Goal: Information Seeking & Learning: Learn about a topic

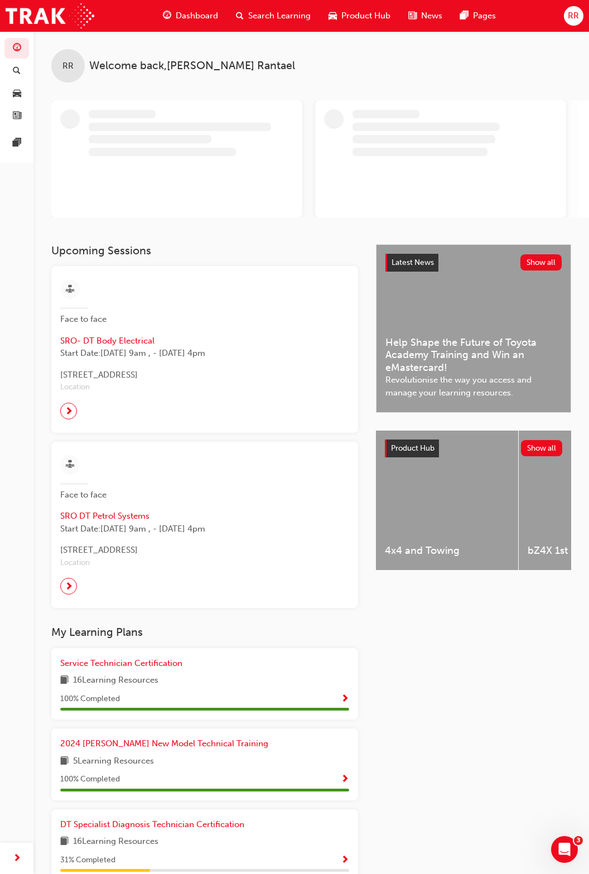
click at [576, 13] on span "RR" at bounding box center [573, 15] width 11 height 13
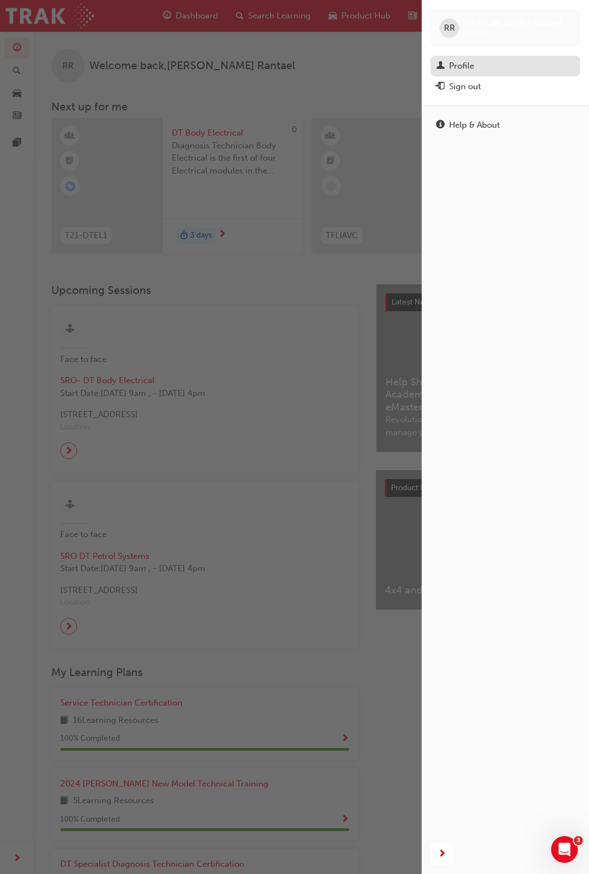
click at [484, 62] on div "Profile" at bounding box center [505, 66] width 138 height 14
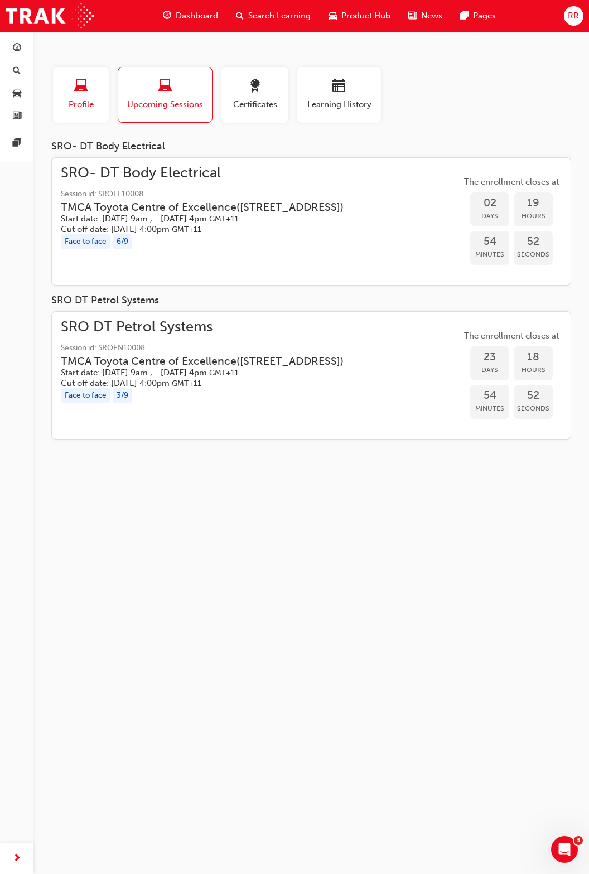
click at [81, 95] on div "button" at bounding box center [80, 87] width 39 height 17
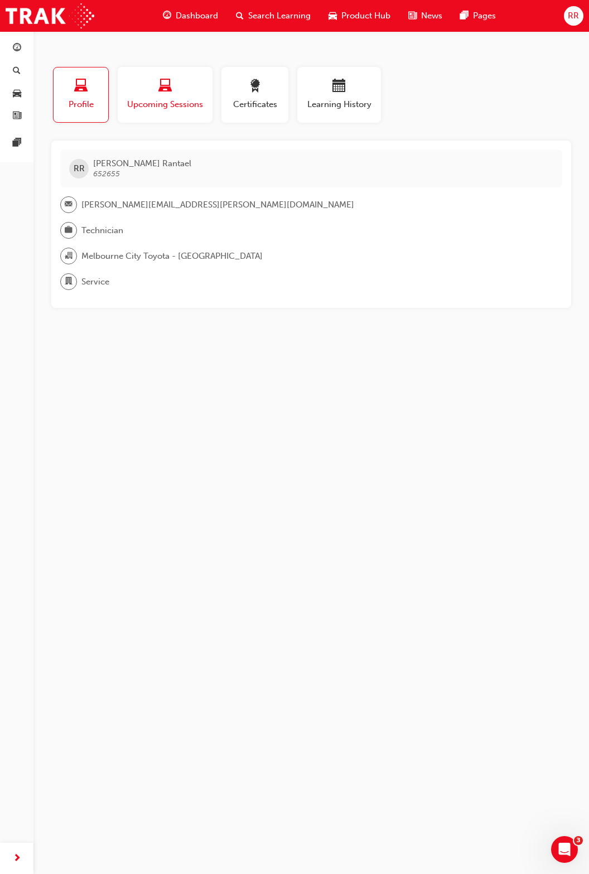
click at [141, 92] on div "button" at bounding box center [165, 87] width 78 height 17
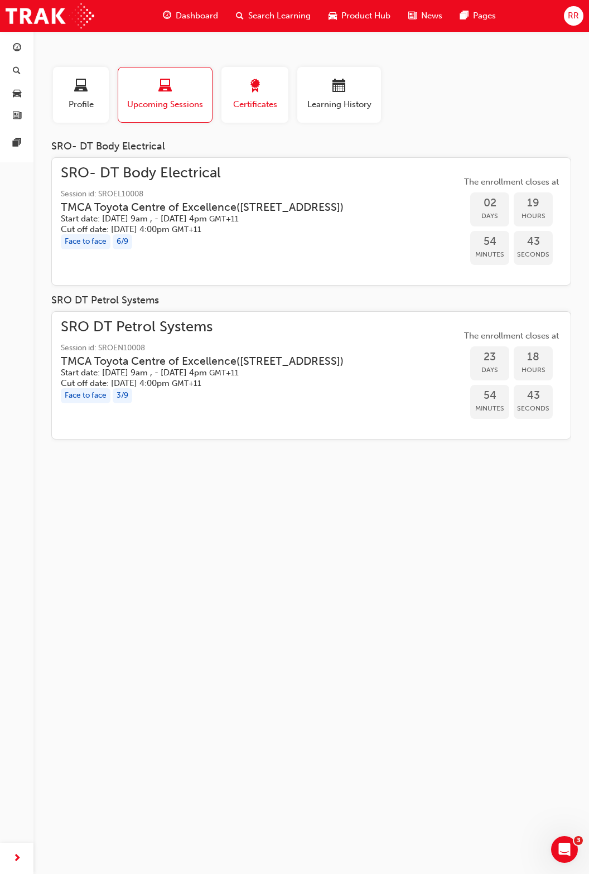
click at [258, 97] on div "Certificates" at bounding box center [255, 95] width 50 height 32
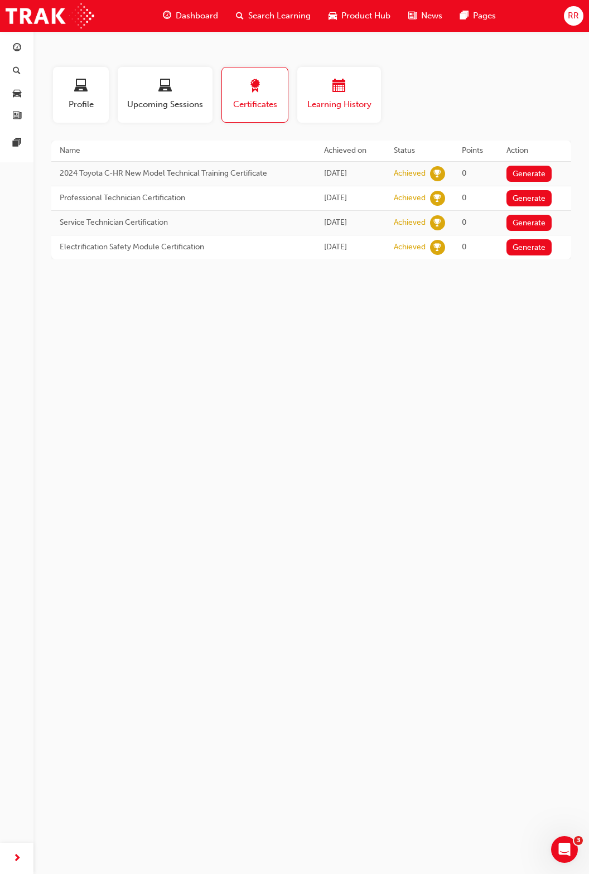
click at [315, 96] on div "Learning History" at bounding box center [339, 95] width 67 height 32
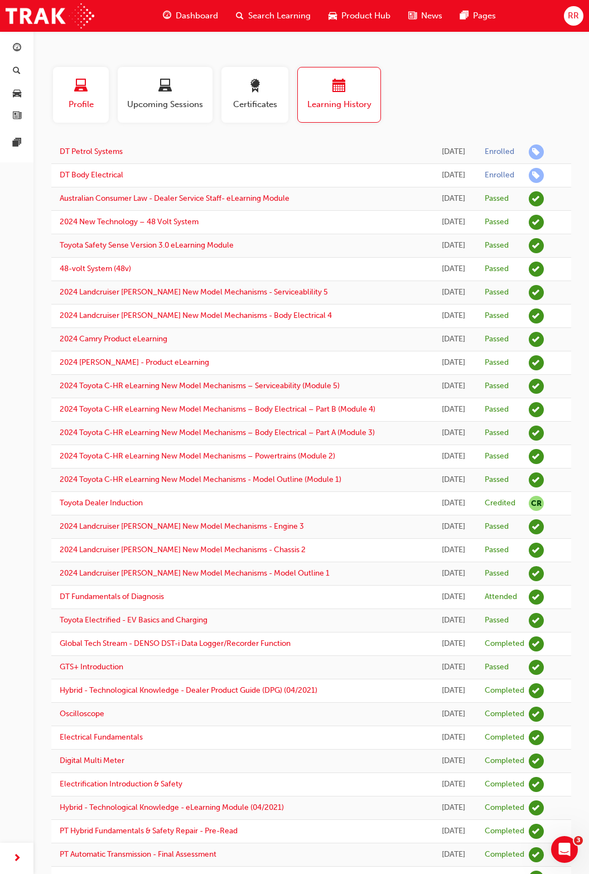
click at [83, 94] on span "laptop-icon" at bounding box center [80, 86] width 13 height 15
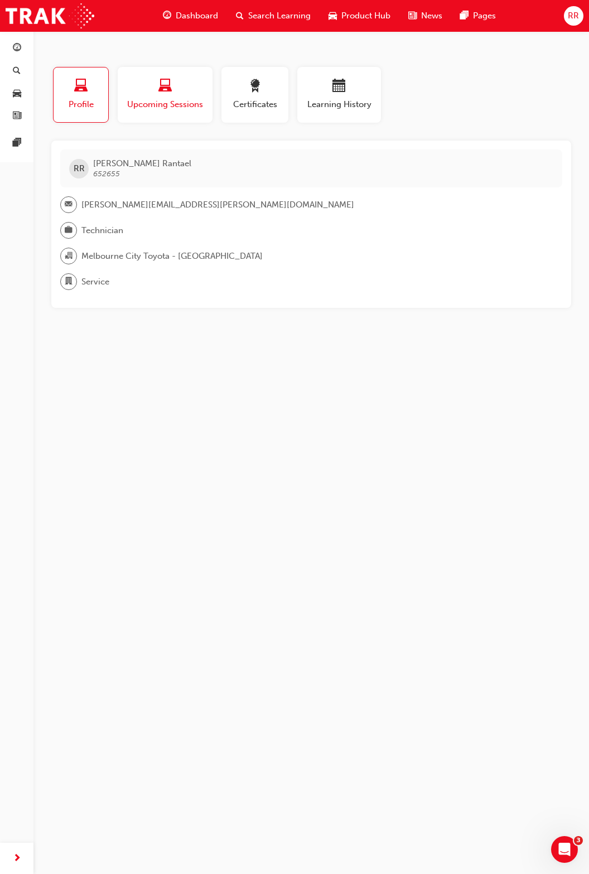
click at [144, 94] on div "button" at bounding box center [165, 87] width 78 height 17
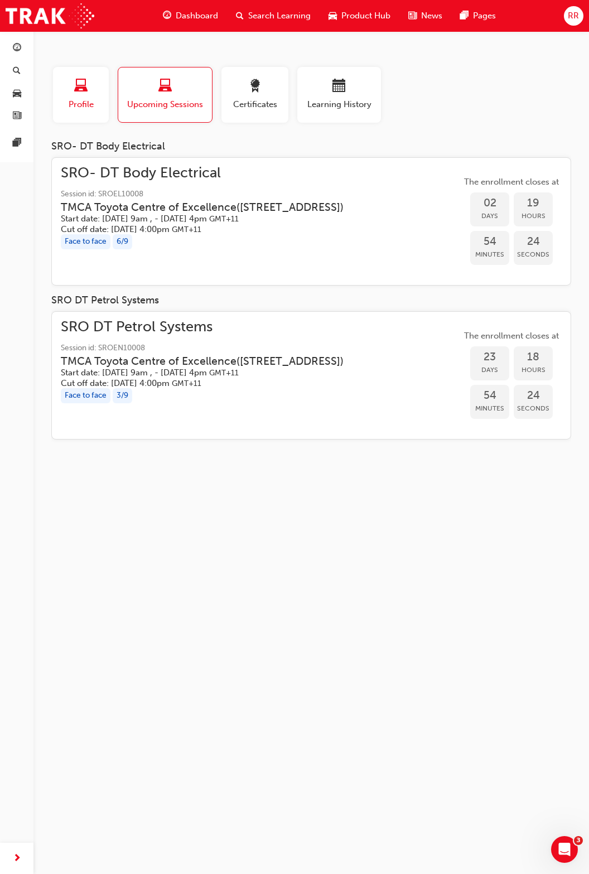
click at [73, 94] on div "button" at bounding box center [80, 87] width 39 height 17
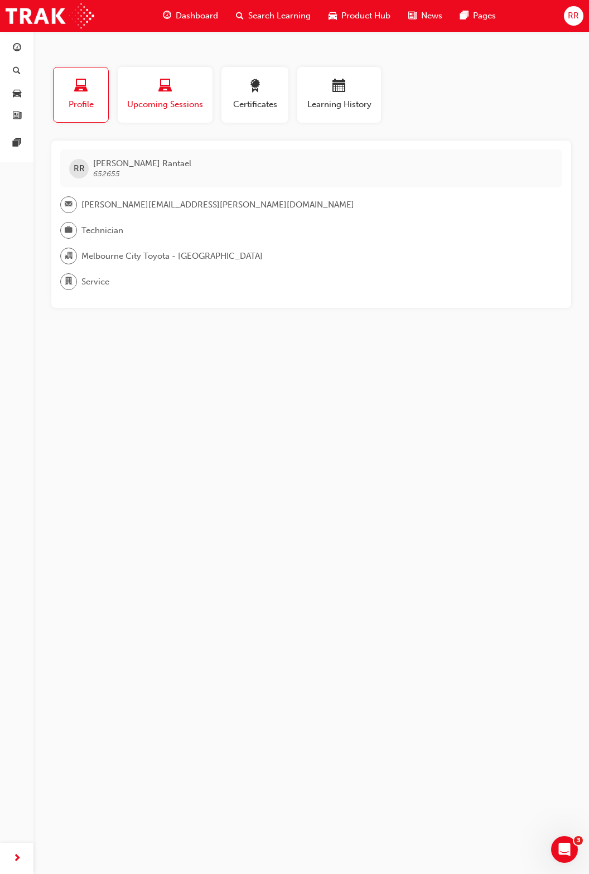
click at [157, 91] on div "button" at bounding box center [165, 87] width 78 height 17
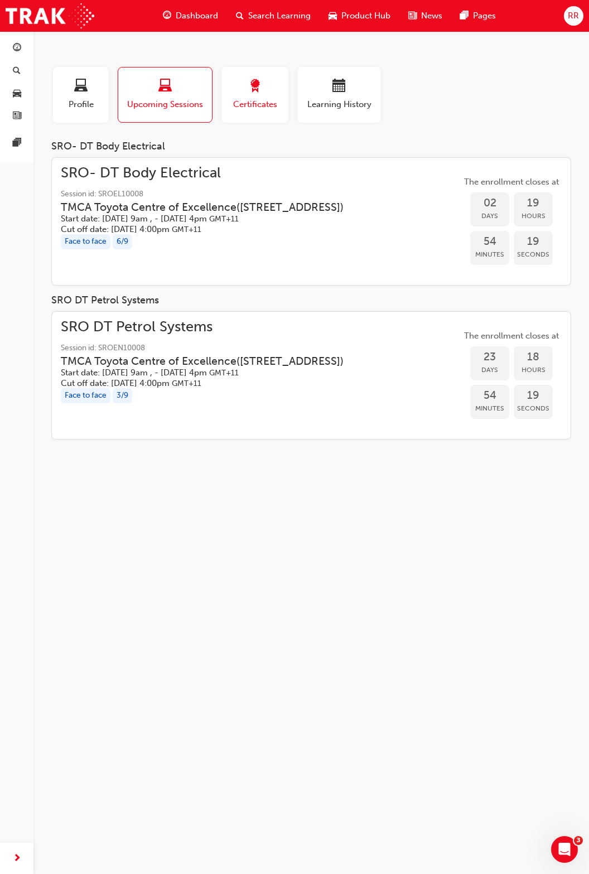
click at [248, 90] on span "award-icon" at bounding box center [254, 86] width 13 height 15
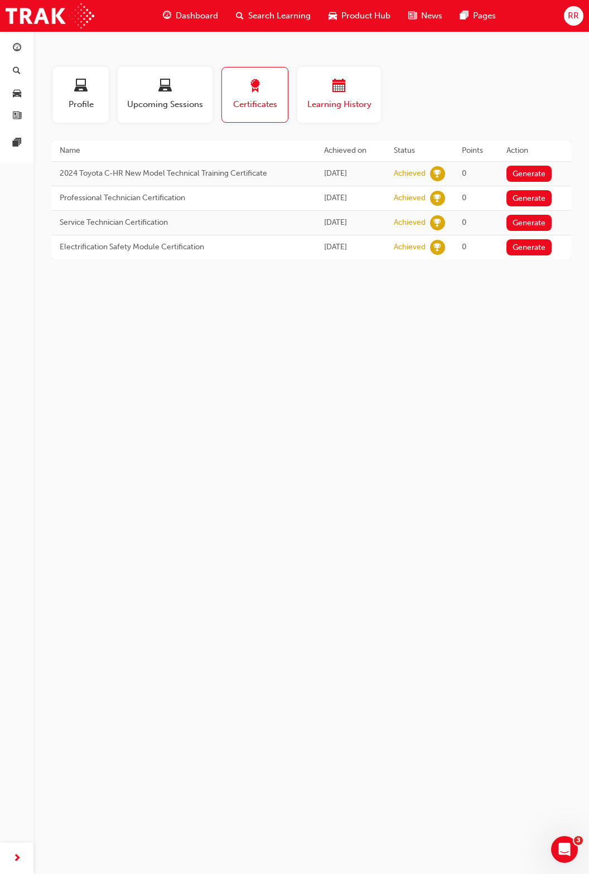
click at [314, 88] on div "button" at bounding box center [339, 87] width 67 height 17
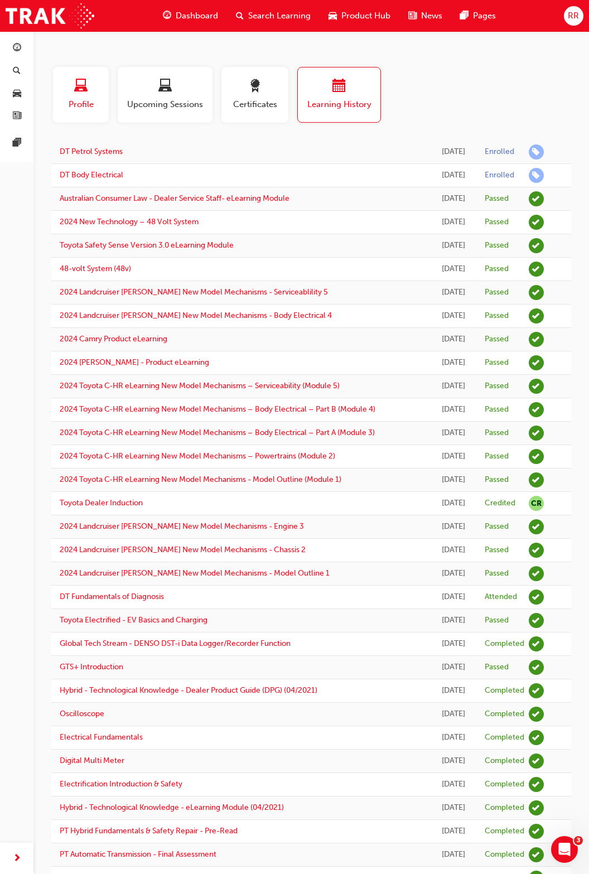
click at [79, 94] on span "laptop-icon" at bounding box center [80, 86] width 13 height 15
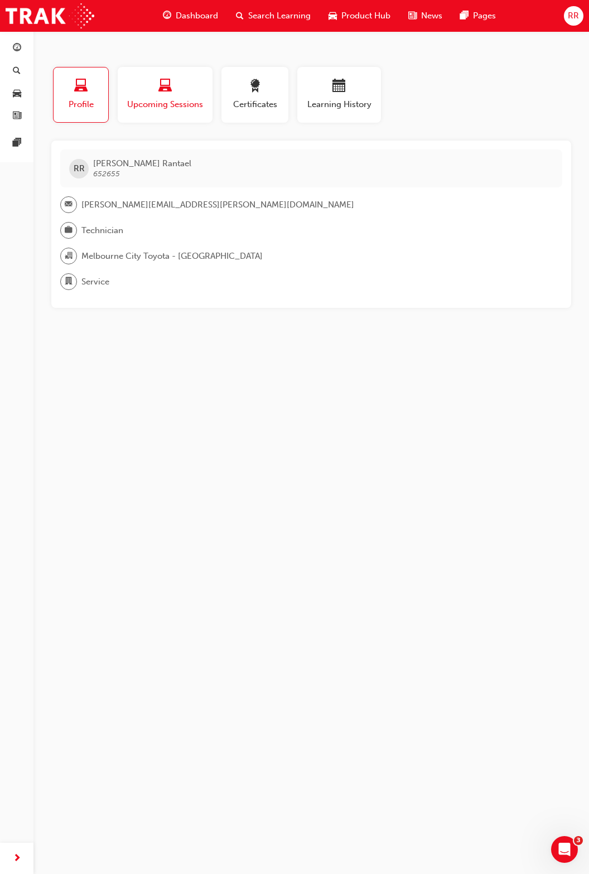
click at [149, 88] on div "button" at bounding box center [165, 87] width 78 height 17
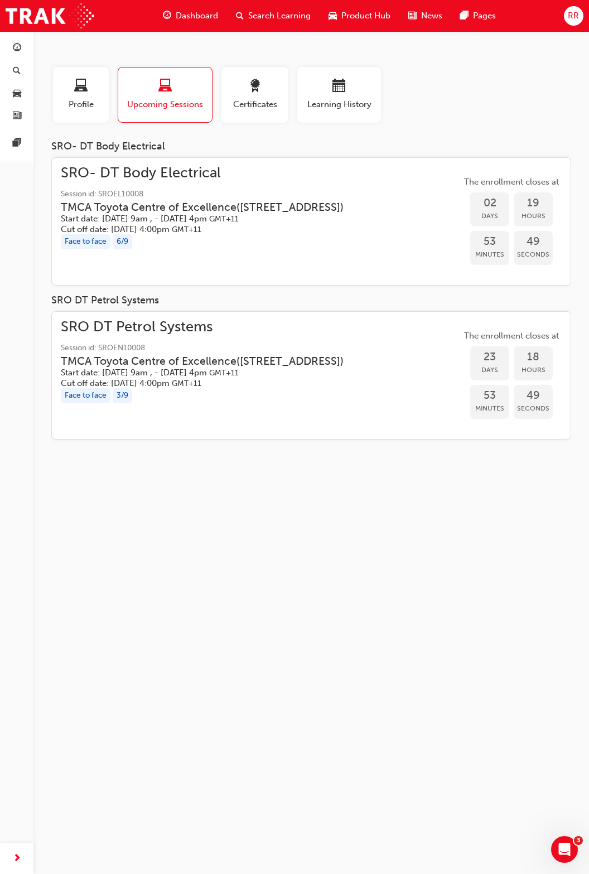
click at [204, 16] on span "Dashboard" at bounding box center [197, 15] width 42 height 13
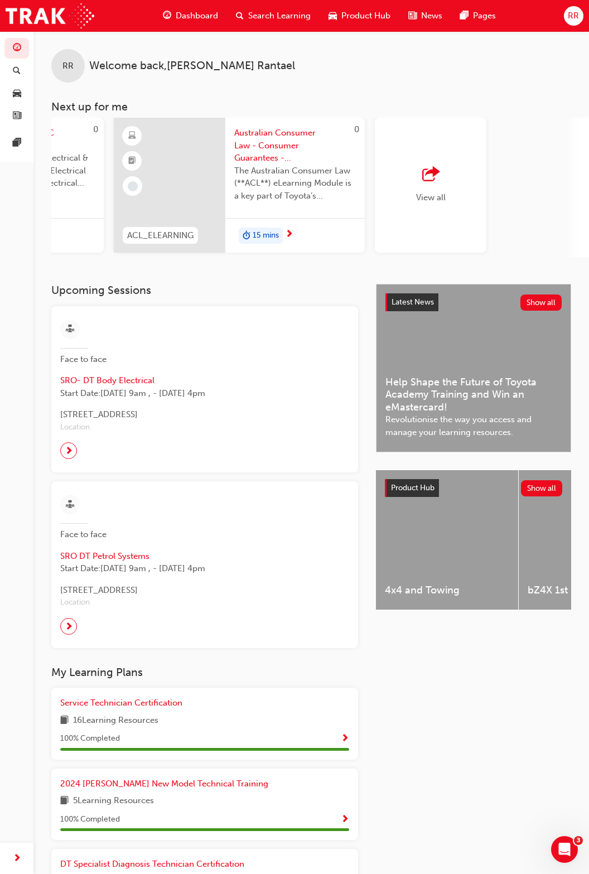
scroll to position [0, 1027]
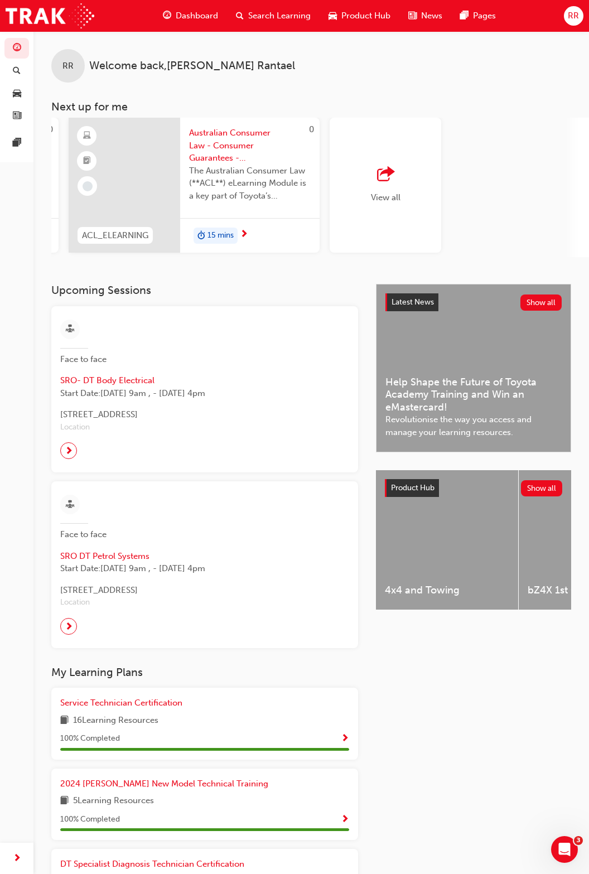
click at [368, 181] on div "View all" at bounding box center [386, 185] width 112 height 135
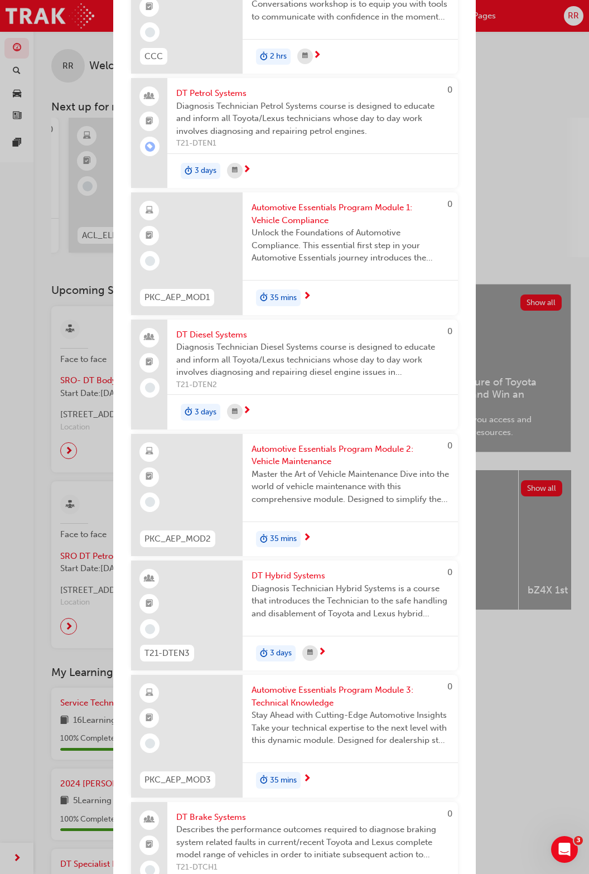
scroll to position [1039, 0]
click at [221, 340] on span "Diagnosis Technician Diesel Systems course is designed to educate and inform al…" at bounding box center [312, 359] width 273 height 38
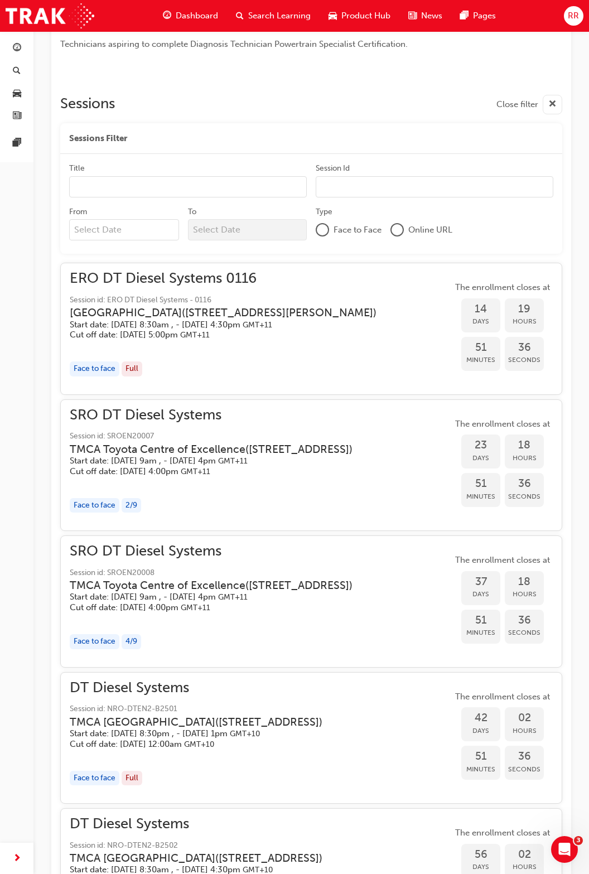
scroll to position [414, 0]
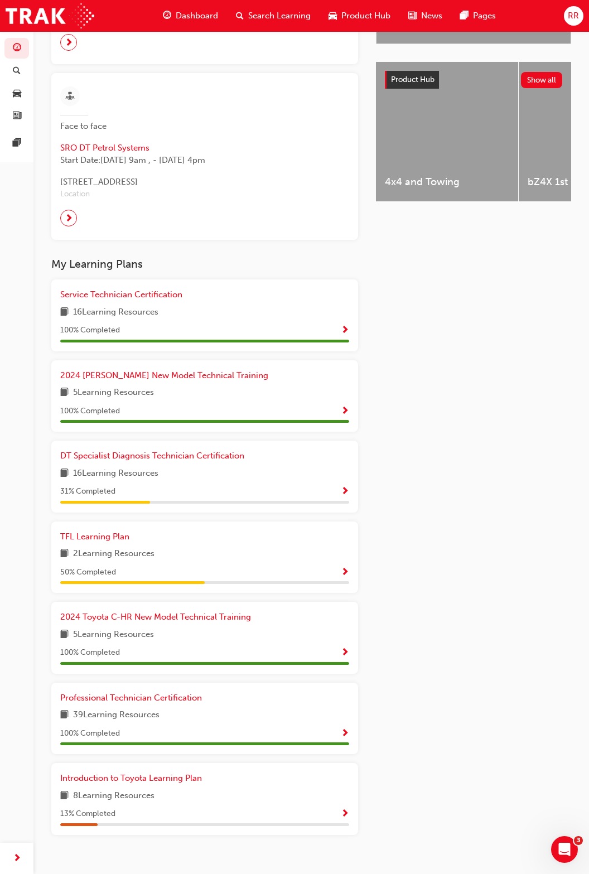
scroll to position [408, 0]
click at [89, 461] on span "DT Specialist Diagnosis Technician Certification" at bounding box center [152, 456] width 184 height 10
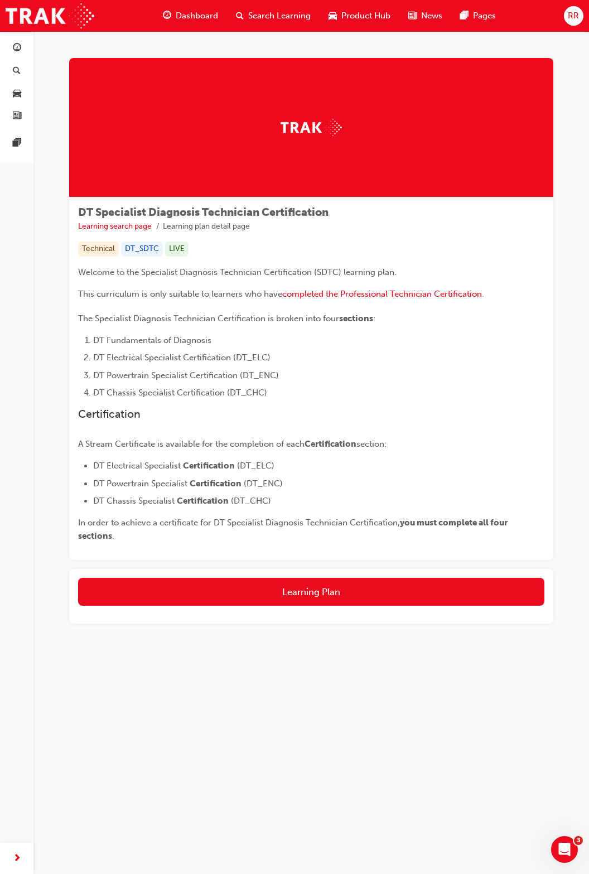
click at [114, 471] on span "DT Electrical Specialist" at bounding box center [137, 466] width 88 height 10
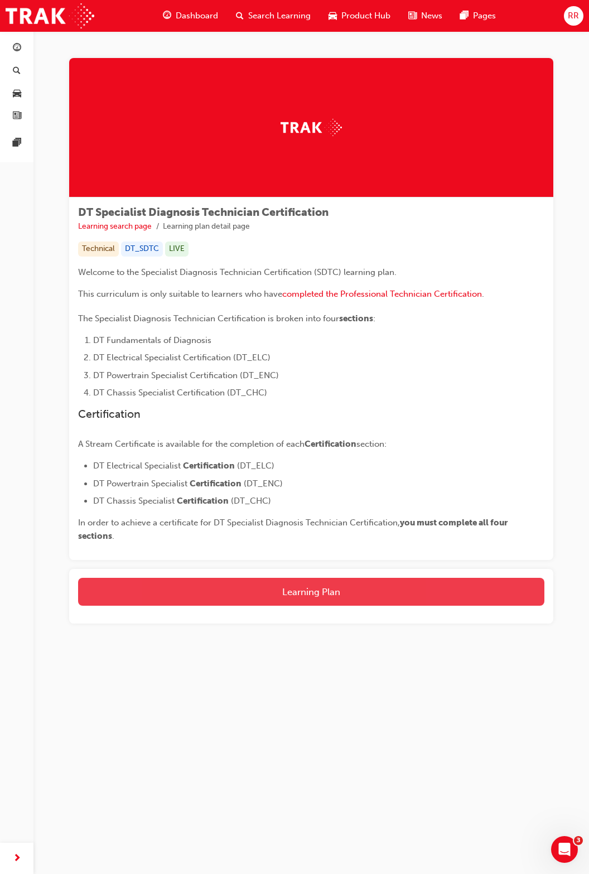
click at [186, 593] on button "Learning Plan" at bounding box center [311, 592] width 466 height 28
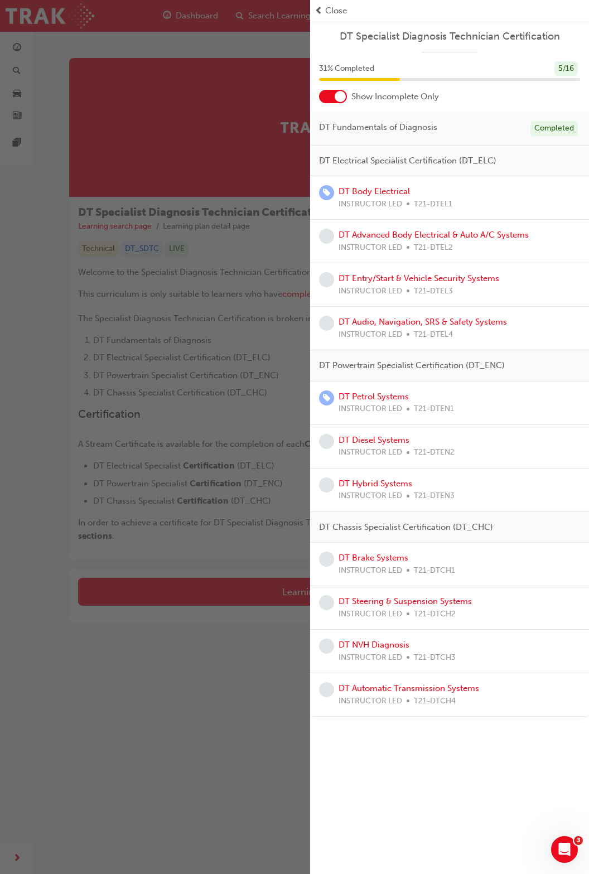
click at [43, 144] on div "button" at bounding box center [155, 437] width 310 height 874
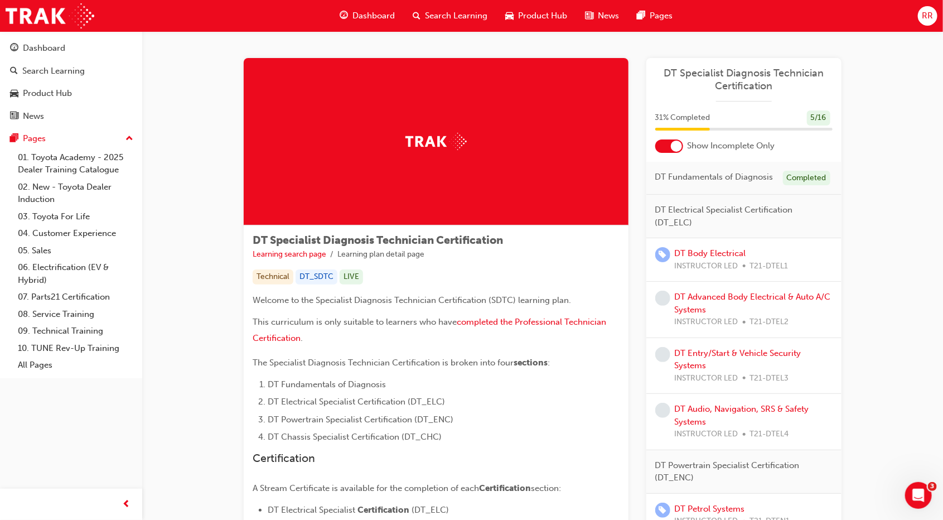
click at [163, 447] on div "DT Specialist Diagnosis Technician Certification Learning search page Learning …" at bounding box center [542, 463] width 801 height 864
click at [176, 459] on div "DT Specialist Diagnosis Technician Certification Learning search page Learning …" at bounding box center [542, 463] width 801 height 864
